Goal: Contribute content: Add original content to the website for others to see

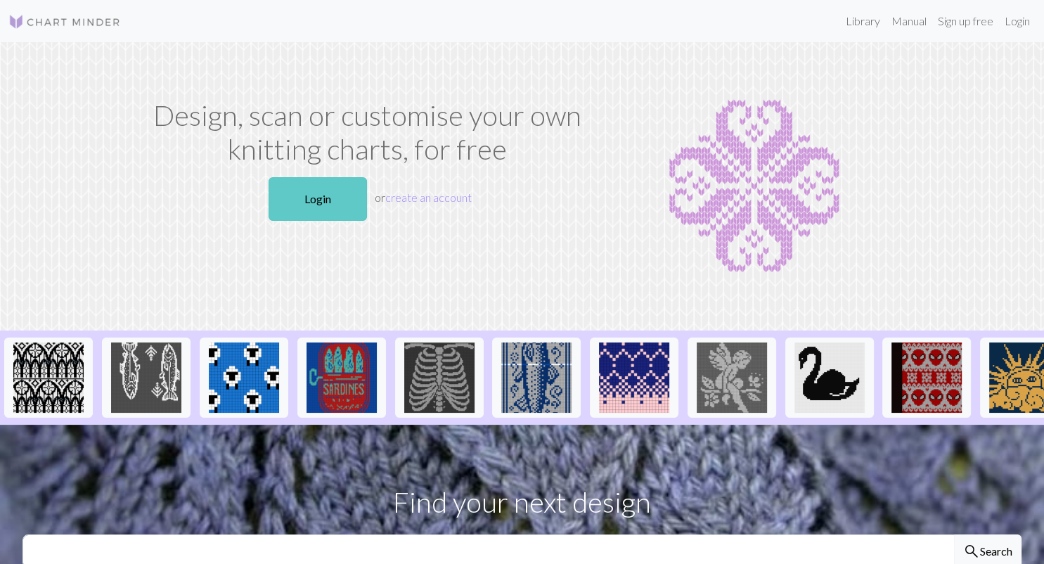
click at [332, 189] on link "Login" at bounding box center [317, 199] width 98 height 44
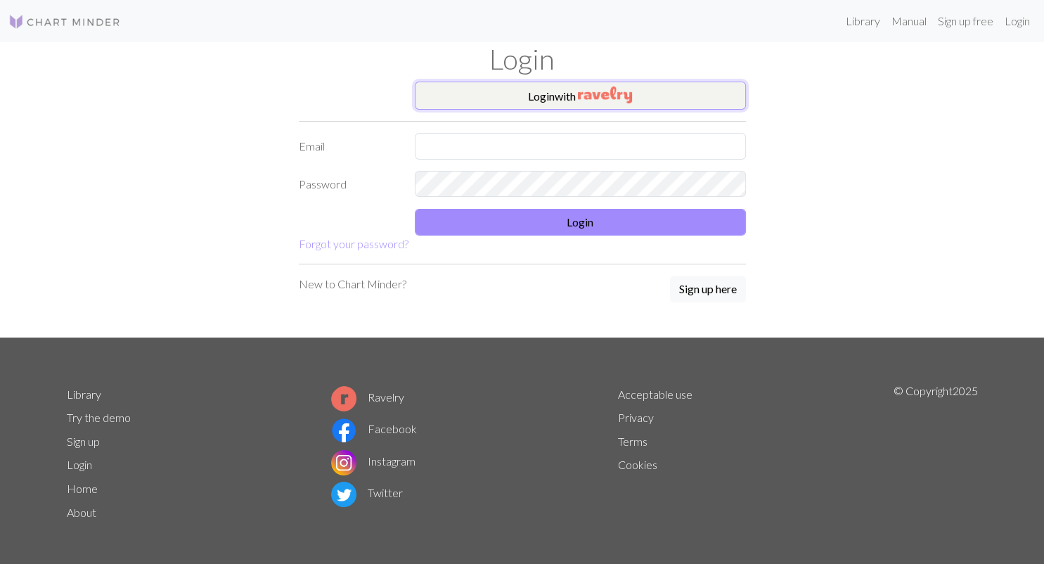
click at [521, 84] on button "Login with" at bounding box center [580, 96] width 331 height 28
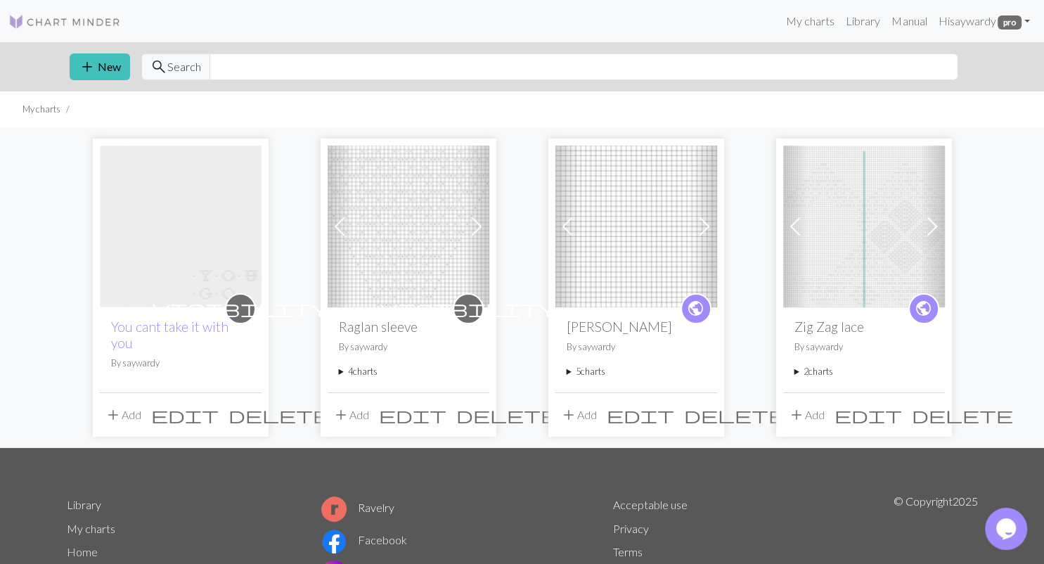
click at [219, 410] on span "edit" at bounding box center [184, 415] width 67 height 20
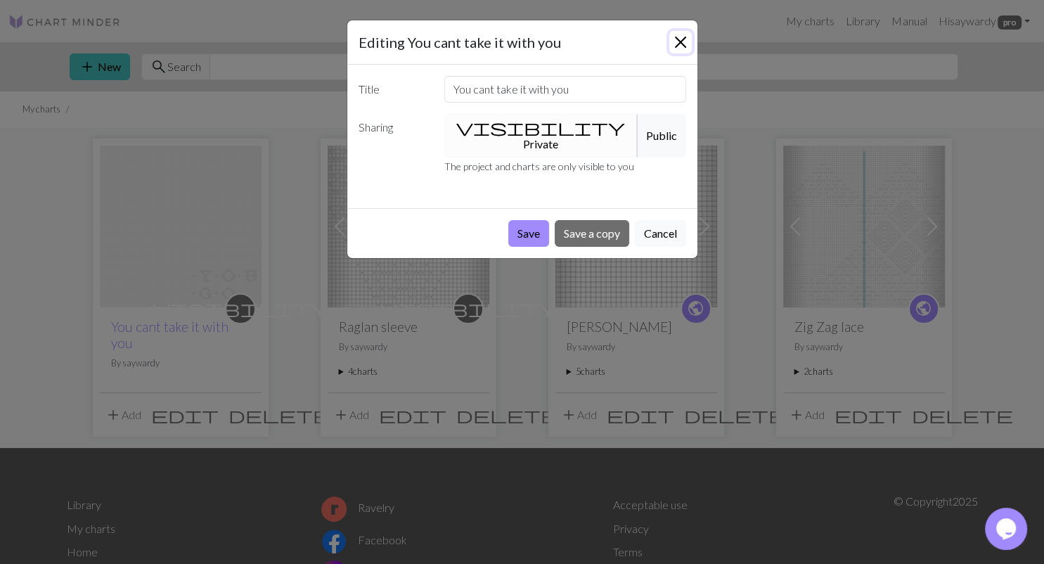
click at [677, 38] on button "Close" at bounding box center [680, 42] width 22 height 22
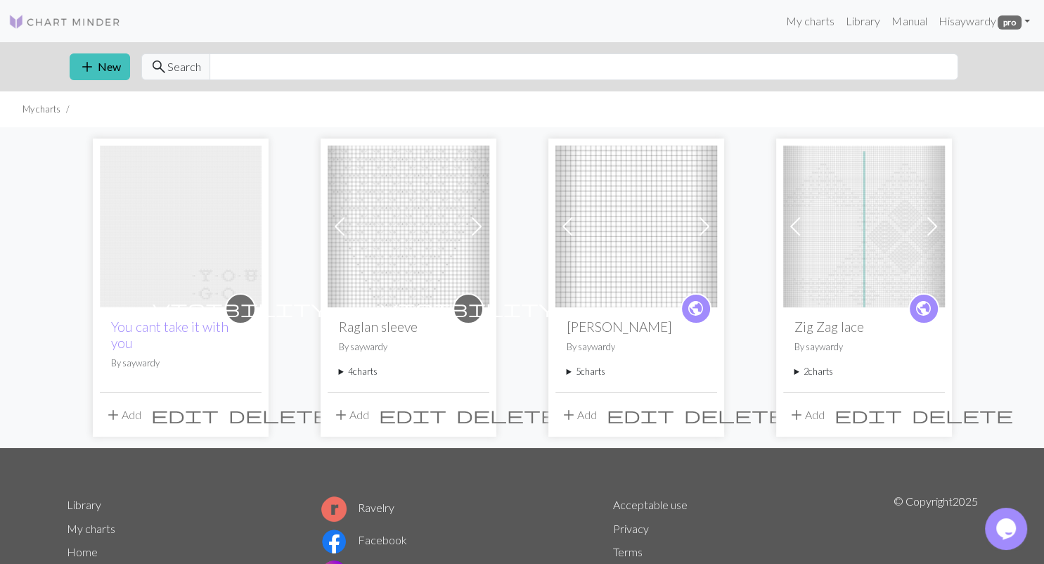
click at [188, 223] on img at bounding box center [181, 226] width 162 height 162
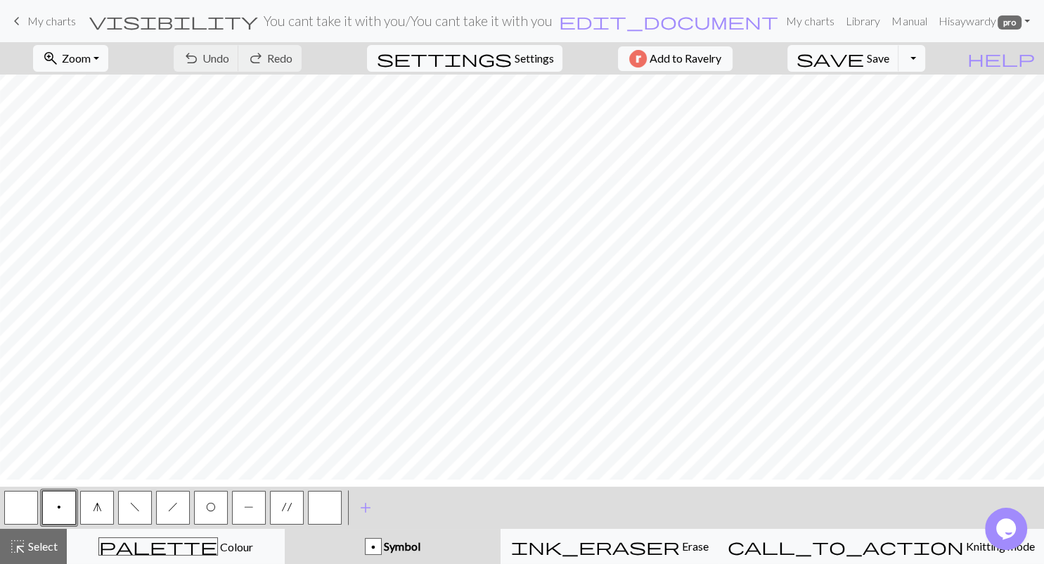
scroll to position [880, 1242]
click at [96, 512] on span "g" at bounding box center [97, 506] width 9 height 11
click at [207, 515] on button "O" at bounding box center [211, 508] width 34 height 34
click at [242, 500] on button "P" at bounding box center [249, 508] width 34 height 34
click at [136, 501] on span "f" at bounding box center [135, 506] width 10 height 11
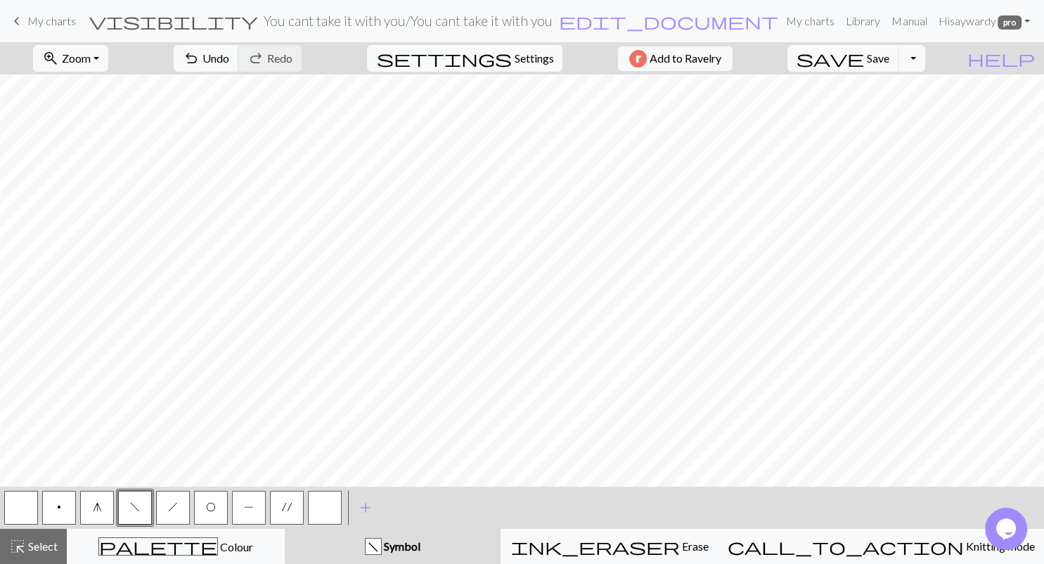
click at [213, 506] on span "O" at bounding box center [211, 506] width 10 height 11
click at [138, 498] on button "f" at bounding box center [135, 508] width 34 height 34
click at [212, 504] on span "O" at bounding box center [211, 506] width 10 height 11
click at [176, 507] on span "h" at bounding box center [173, 506] width 10 height 11
click at [131, 509] on span "f" at bounding box center [135, 506] width 10 height 11
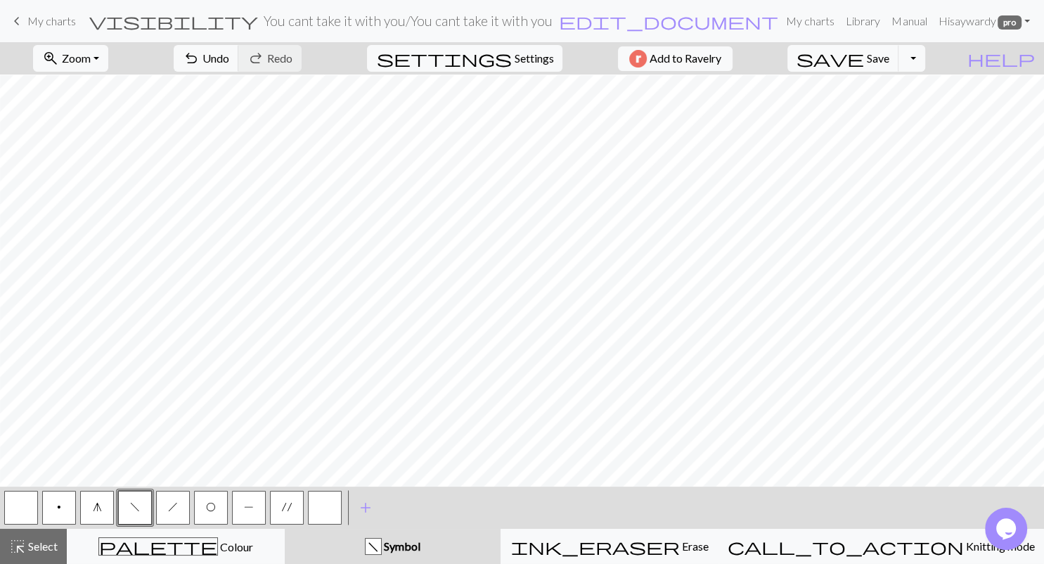
click at [214, 511] on span "O" at bounding box center [211, 506] width 10 height 11
click at [295, 503] on button "'" at bounding box center [287, 508] width 34 height 34
click at [250, 498] on button "P" at bounding box center [249, 508] width 34 height 34
click at [25, 516] on button "button" at bounding box center [21, 508] width 34 height 34
click at [173, 496] on button "h" at bounding box center [173, 508] width 34 height 34
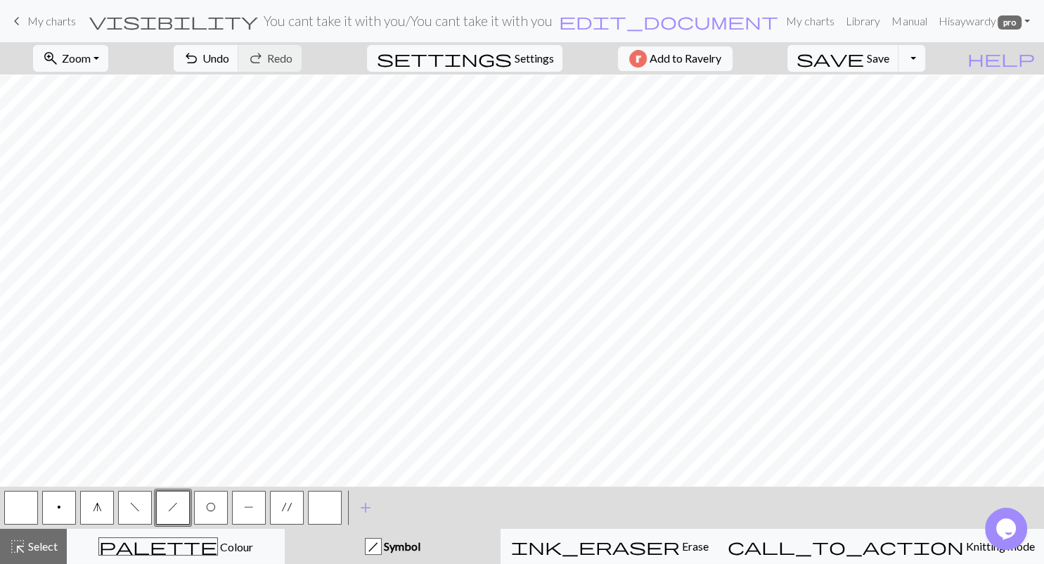
click at [250, 499] on button "P" at bounding box center [249, 508] width 34 height 34
click at [209, 500] on button "O" at bounding box center [211, 508] width 34 height 34
click at [325, 495] on button "button" at bounding box center [325, 508] width 34 height 34
click at [280, 494] on button "'" at bounding box center [287, 508] width 34 height 34
click at [175, 502] on span "h" at bounding box center [173, 506] width 10 height 11
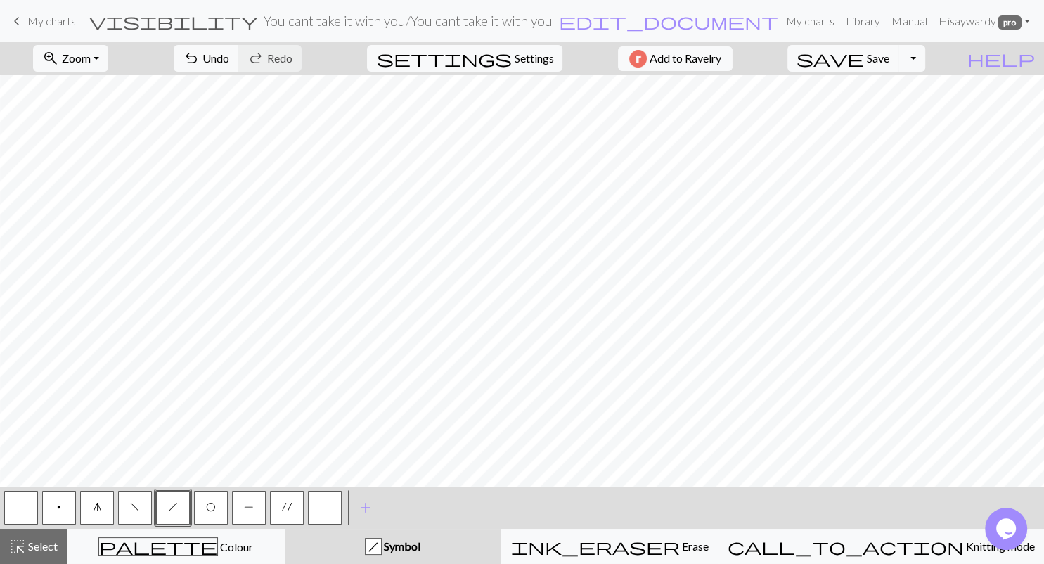
click at [145, 510] on button "f" at bounding box center [135, 508] width 34 height 34
click at [252, 512] on button "P" at bounding box center [249, 508] width 34 height 34
click at [889, 58] on span "Save" at bounding box center [878, 57] width 22 height 13
click at [211, 508] on span "O" at bounding box center [211, 506] width 10 height 11
click at [135, 489] on div "f" at bounding box center [135, 507] width 38 height 38
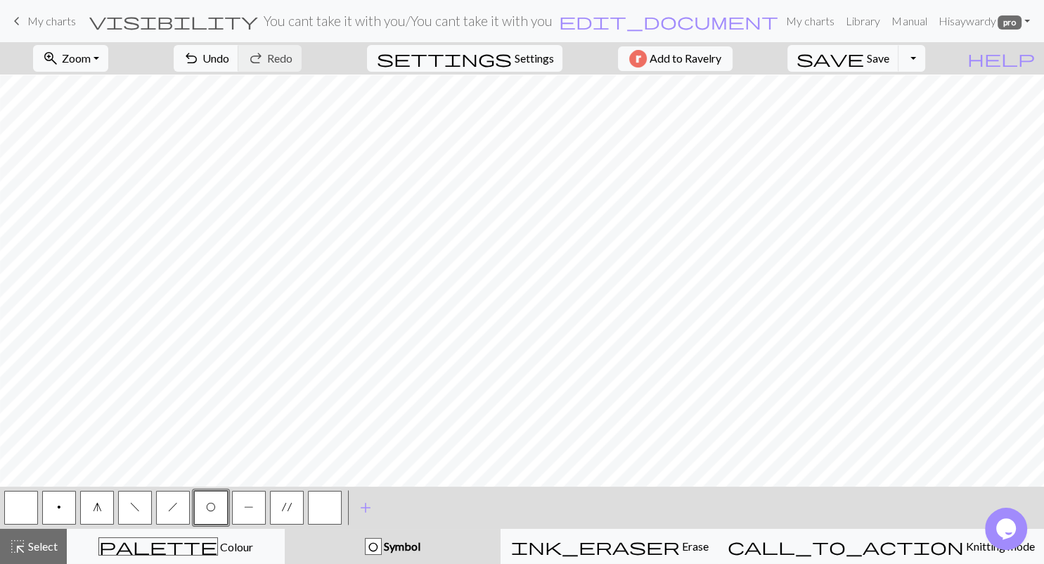
click at [144, 507] on button "f" at bounding box center [135, 508] width 34 height 34
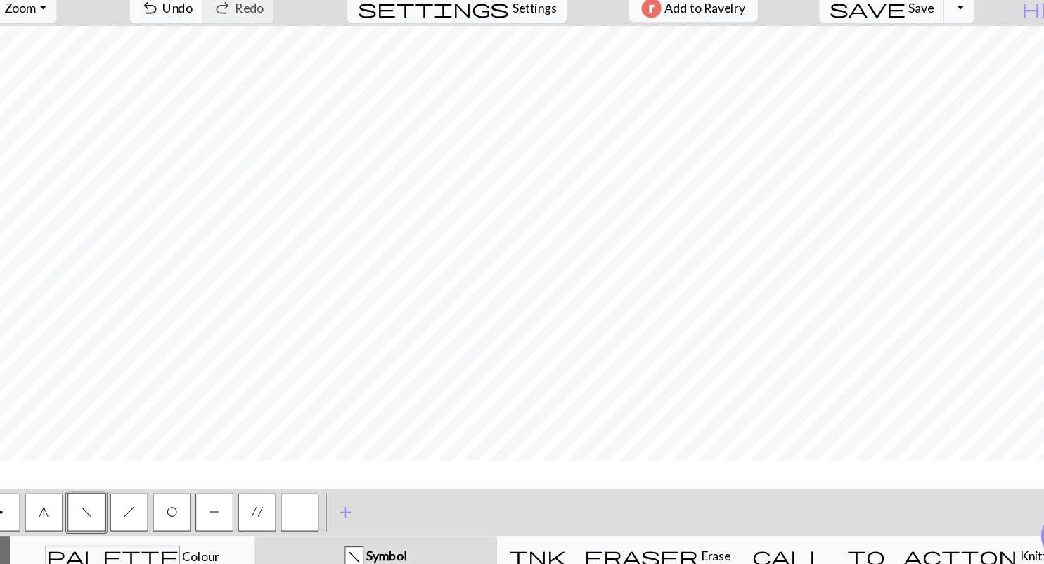
scroll to position [763, 933]
click at [209, 510] on span "O" at bounding box center [211, 506] width 10 height 11
click at [323, 502] on button "button" at bounding box center [325, 508] width 34 height 34
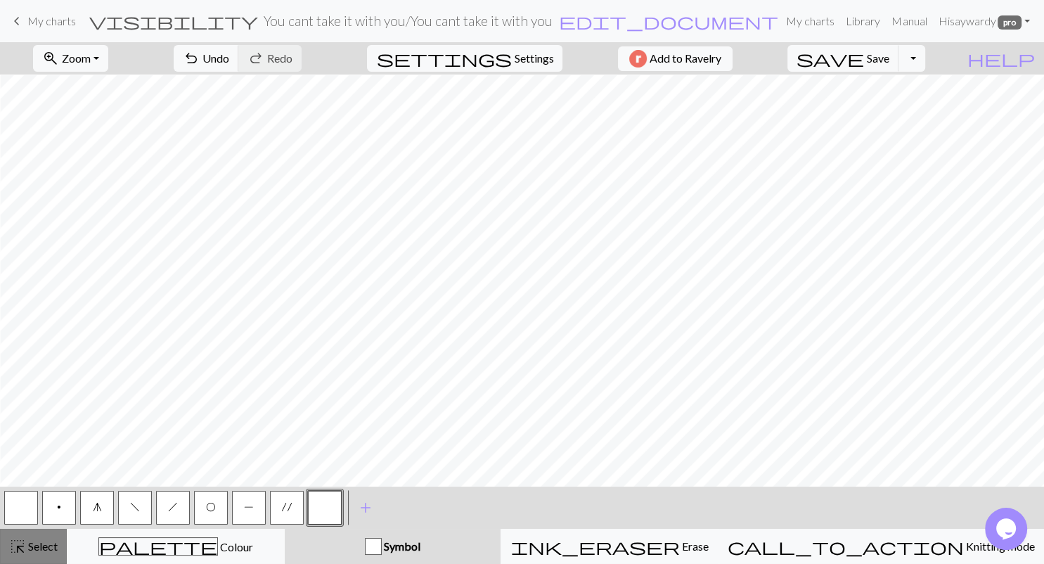
click at [37, 543] on span "Select" at bounding box center [42, 545] width 32 height 13
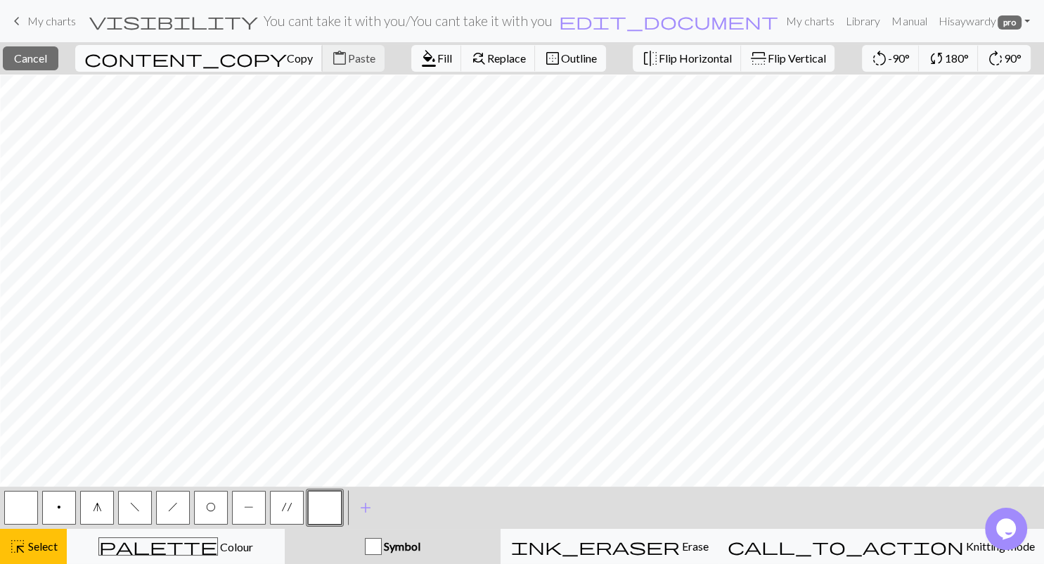
click at [287, 60] on span "Copy" at bounding box center [300, 57] width 26 height 13
click at [348, 52] on span "Paste" at bounding box center [361, 57] width 27 height 13
click at [49, 544] on span "Select" at bounding box center [42, 545] width 32 height 13
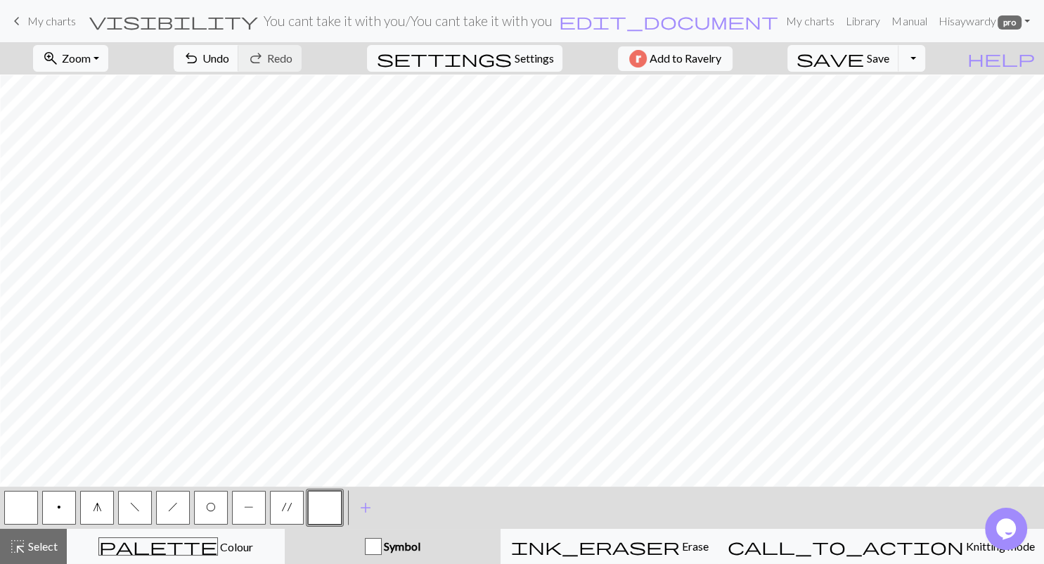
click at [22, 502] on button "button" at bounding box center [21, 508] width 34 height 34
click at [209, 502] on span "O" at bounding box center [211, 506] width 10 height 11
click at [136, 512] on button "f" at bounding box center [135, 508] width 34 height 34
click at [213, 502] on span "O" at bounding box center [211, 506] width 10 height 11
click at [131, 511] on span "f" at bounding box center [135, 506] width 10 height 11
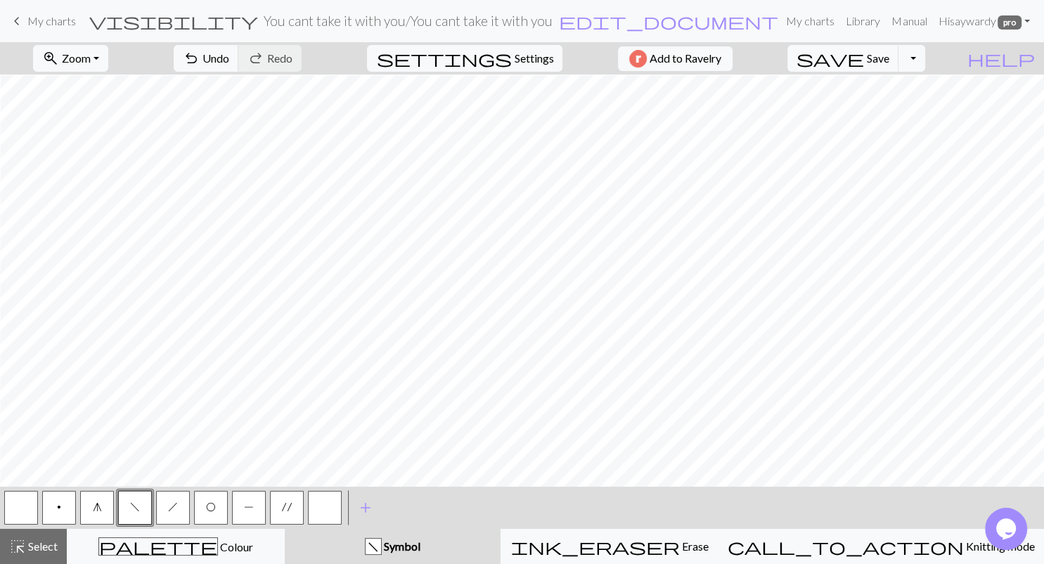
click at [1, 503] on div "< p g f h O P ' > add Add a symbol" at bounding box center [522, 507] width 1044 height 42
click at [24, 503] on button "button" at bounding box center [21, 508] width 34 height 34
click at [143, 502] on button "f" at bounding box center [135, 508] width 34 height 34
click at [212, 507] on span "O" at bounding box center [211, 506] width 10 height 11
click at [249, 501] on span "P" at bounding box center [249, 506] width 10 height 11
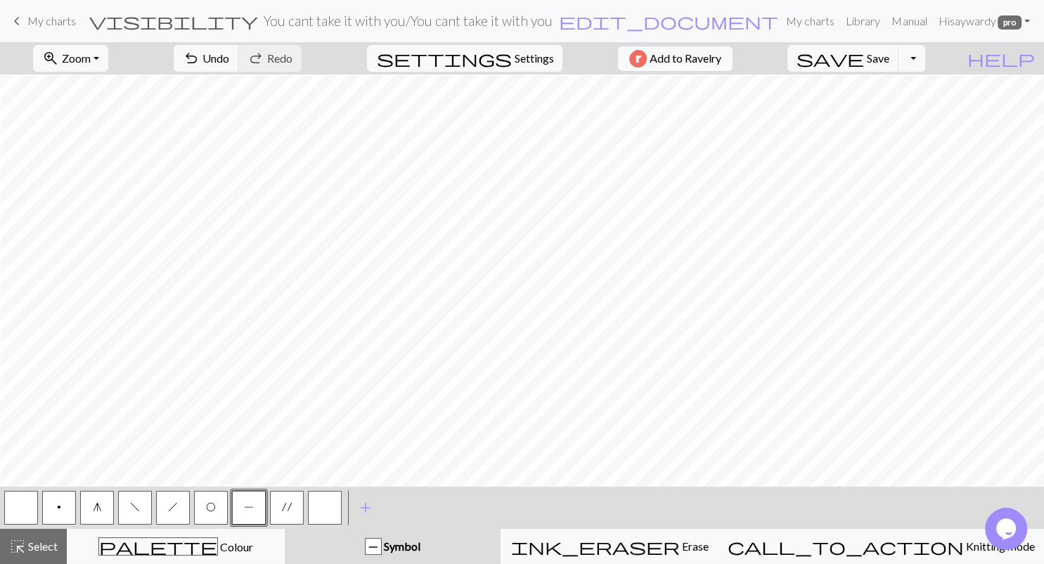
click at [293, 500] on button "'" at bounding box center [287, 508] width 34 height 34
click at [205, 505] on button "O" at bounding box center [211, 508] width 34 height 34
click at [889, 61] on span "Save" at bounding box center [878, 57] width 22 height 13
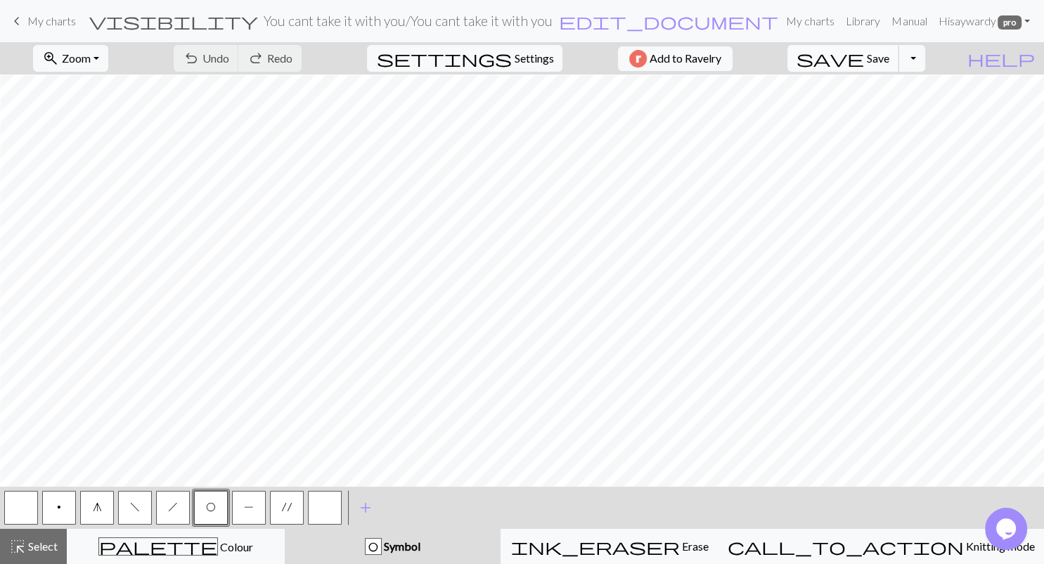
click at [889, 61] on span "Save" at bounding box center [878, 57] width 22 height 13
click at [889, 64] on span "Save" at bounding box center [878, 57] width 22 height 13
